Goal: Task Accomplishment & Management: Complete application form

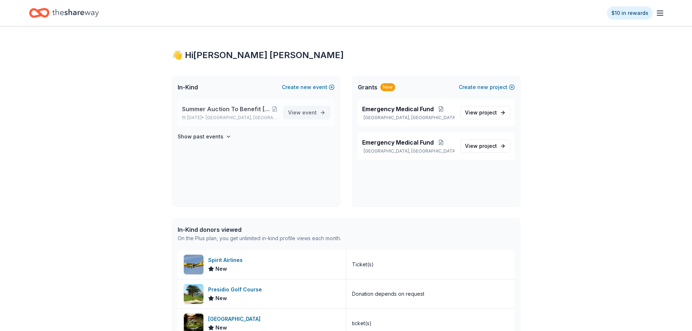
click at [302, 110] on span "View event" at bounding box center [302, 112] width 29 height 9
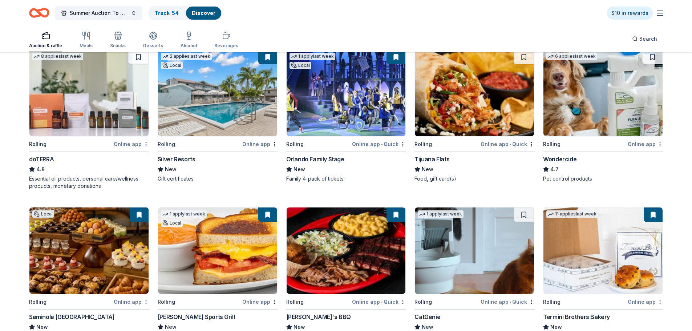
scroll to position [363, 0]
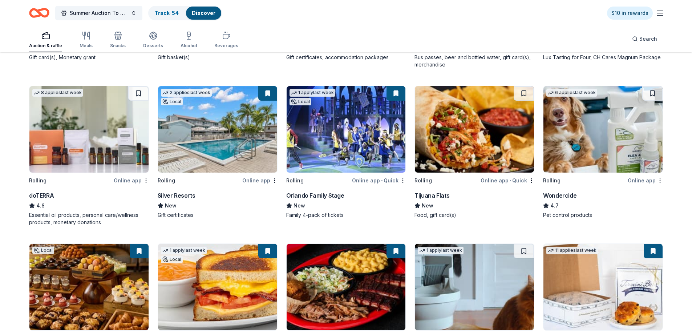
click at [604, 113] on img at bounding box center [603, 129] width 119 height 86
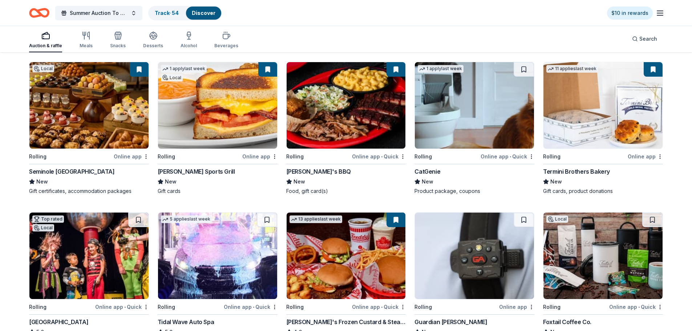
scroll to position [400, 0]
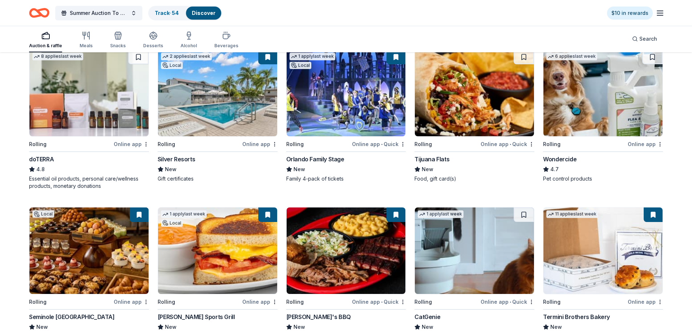
click at [651, 56] on button at bounding box center [652, 57] width 20 height 15
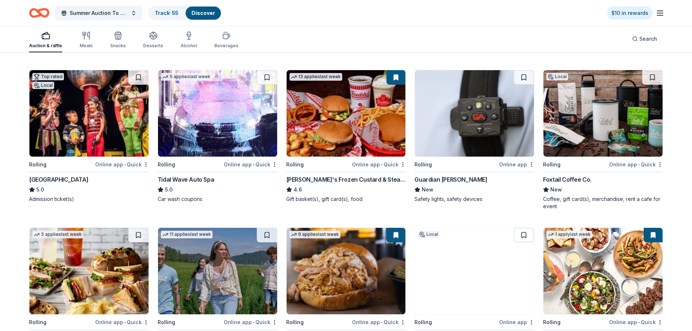
scroll to position [690, 0]
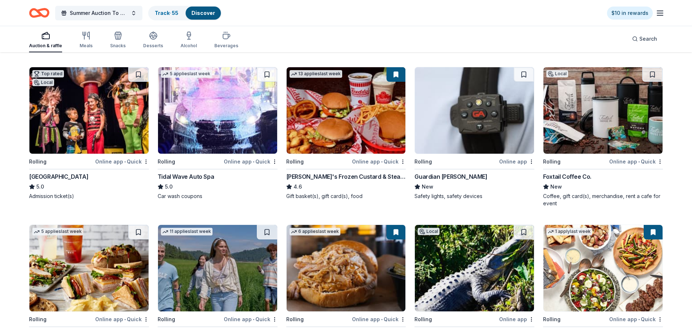
click at [69, 178] on div "Orlando Science Center" at bounding box center [58, 176] width 59 height 9
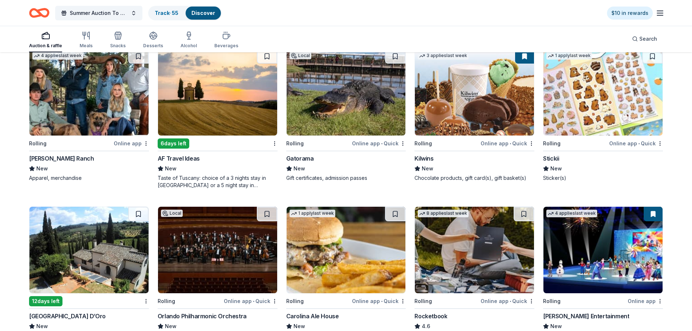
scroll to position [1653, 0]
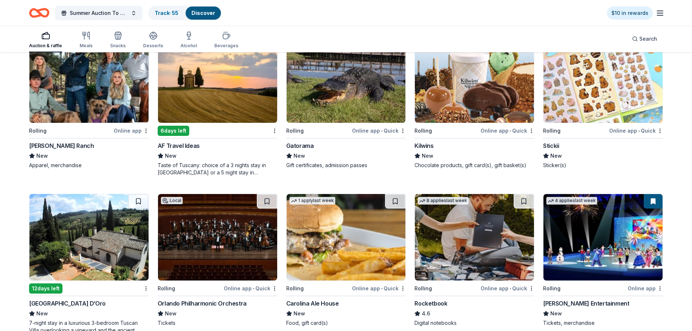
click at [237, 167] on div "Taste of Tuscany: choice of a 3 nights stay in Florence or a 5 night stay in Co…" at bounding box center [218, 169] width 120 height 15
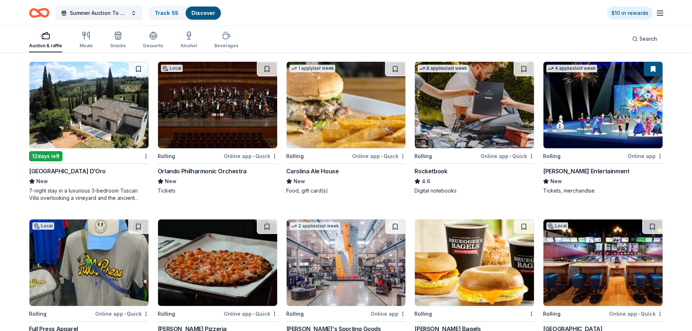
scroll to position [1786, 0]
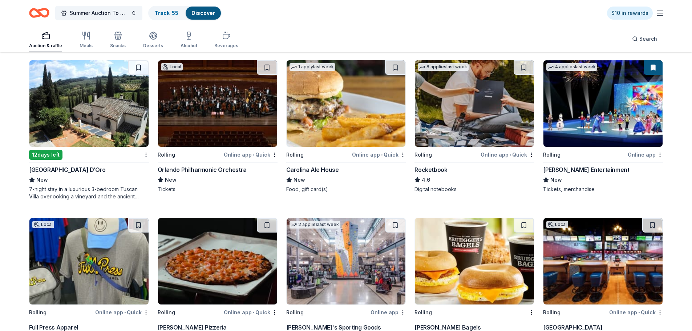
click at [39, 170] on div "Villa Sogni D’Oro" at bounding box center [67, 169] width 77 height 9
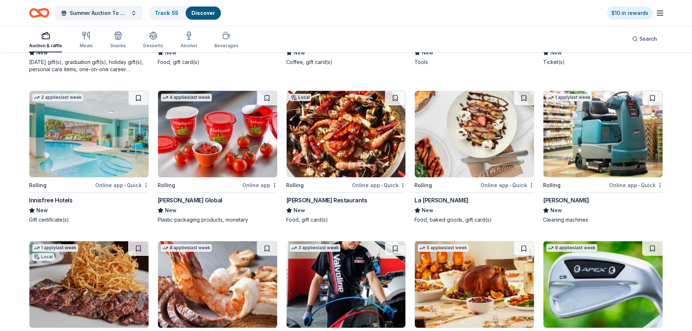
scroll to position [2477, 0]
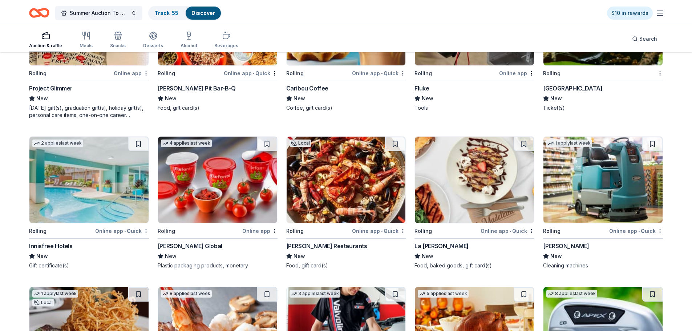
click at [55, 207] on img at bounding box center [88, 180] width 119 height 86
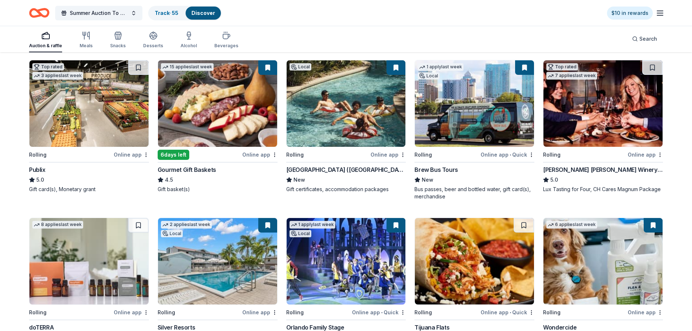
scroll to position [304, 0]
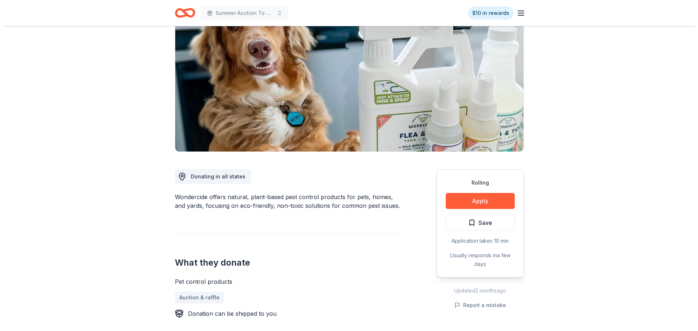
scroll to position [73, 0]
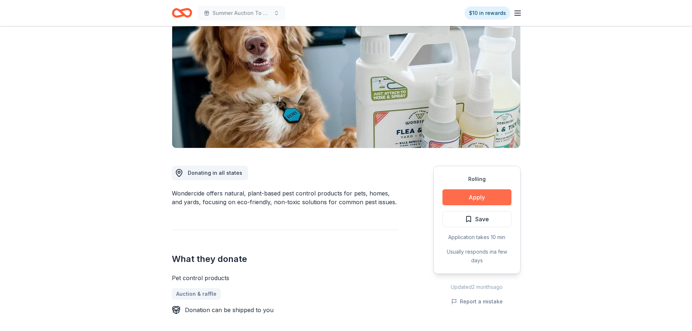
click at [470, 201] on button "Apply" at bounding box center [477, 197] width 69 height 16
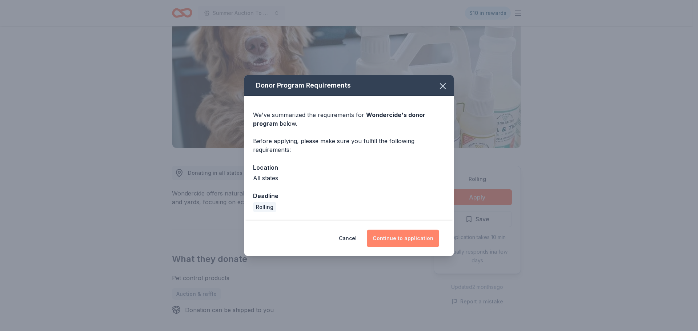
click at [403, 242] on button "Continue to application" at bounding box center [403, 238] width 72 height 17
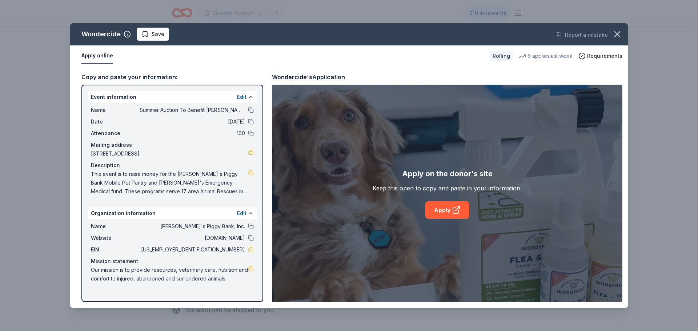
click at [440, 208] on link "Apply" at bounding box center [447, 209] width 44 height 17
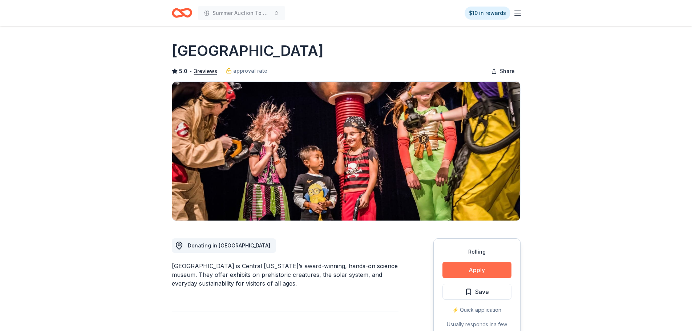
click at [490, 271] on button "Apply" at bounding box center [477, 270] width 69 height 16
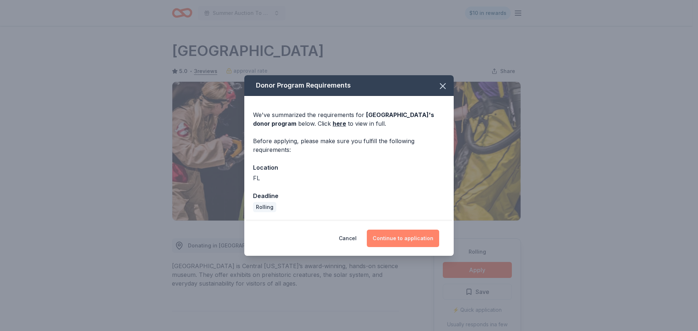
click at [395, 238] on button "Continue to application" at bounding box center [403, 238] width 72 height 17
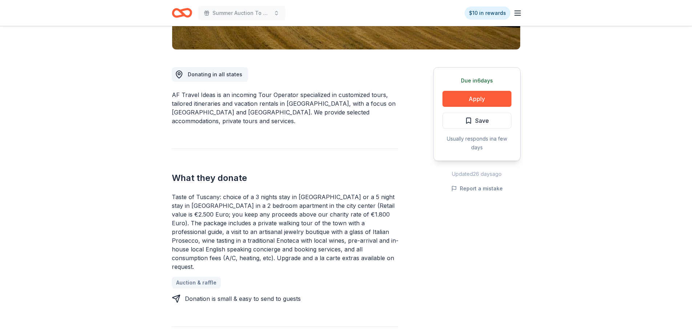
scroll to position [182, 0]
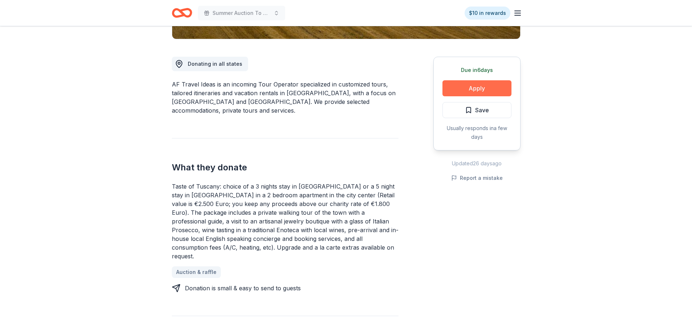
click at [470, 90] on button "Apply" at bounding box center [477, 88] width 69 height 16
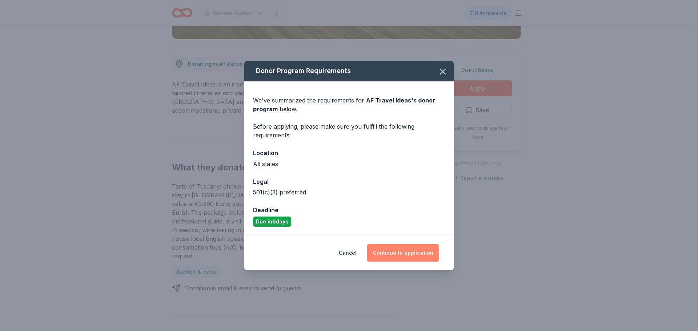
click at [388, 253] on button "Continue to application" at bounding box center [403, 252] width 72 height 17
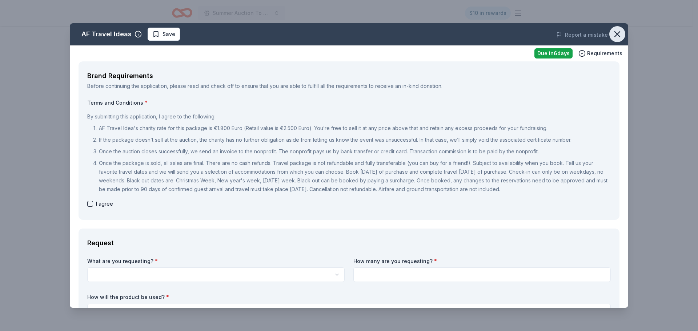
click at [612, 34] on icon "button" at bounding box center [617, 34] width 10 height 10
drag, startPoint x: 342, startPoint y: 42, endPoint x: 387, endPoint y: 53, distance: 46.3
click at [353, 77] on div "AF Travel Ideas Save Report a mistake Due in 6 days Requirements Brand Requirem…" at bounding box center [349, 165] width 558 height 284
click at [612, 34] on icon "button" at bounding box center [617, 34] width 10 height 10
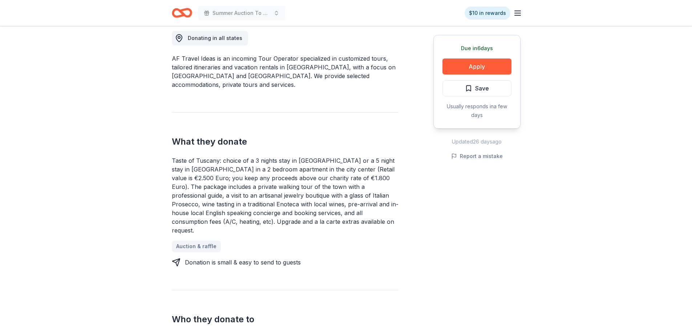
scroll to position [0, 0]
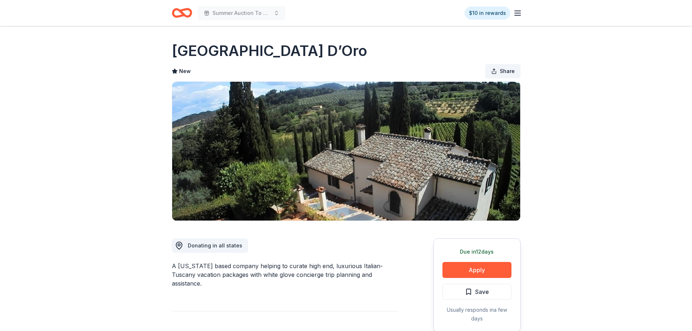
click at [499, 69] on button "Share" at bounding box center [502, 71] width 35 height 15
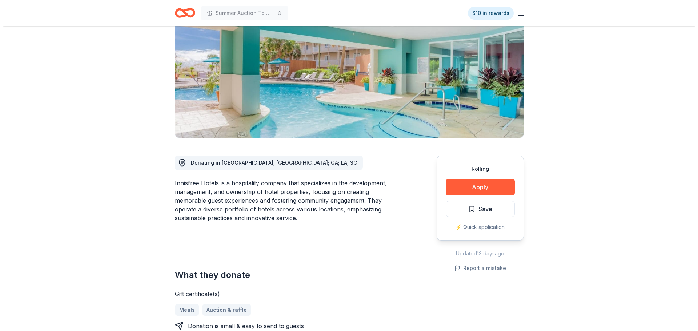
scroll to position [109, 0]
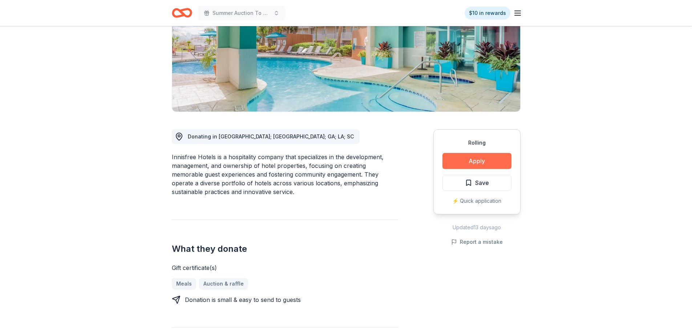
click at [464, 162] on button "Apply" at bounding box center [477, 161] width 69 height 16
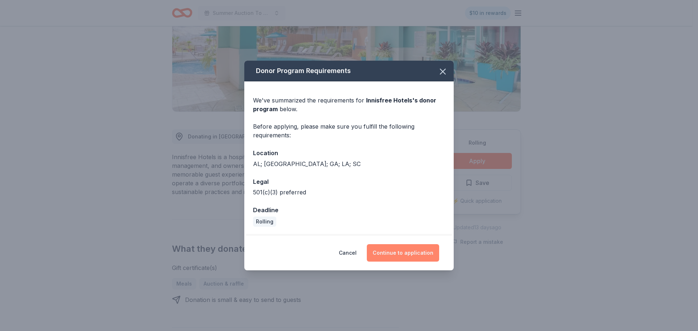
click at [386, 250] on button "Continue to application" at bounding box center [403, 252] width 72 height 17
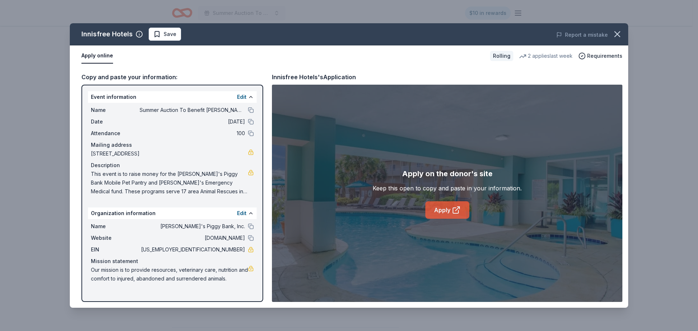
click at [437, 210] on link "Apply" at bounding box center [447, 209] width 44 height 17
